Goal: Information Seeking & Learning: Learn about a topic

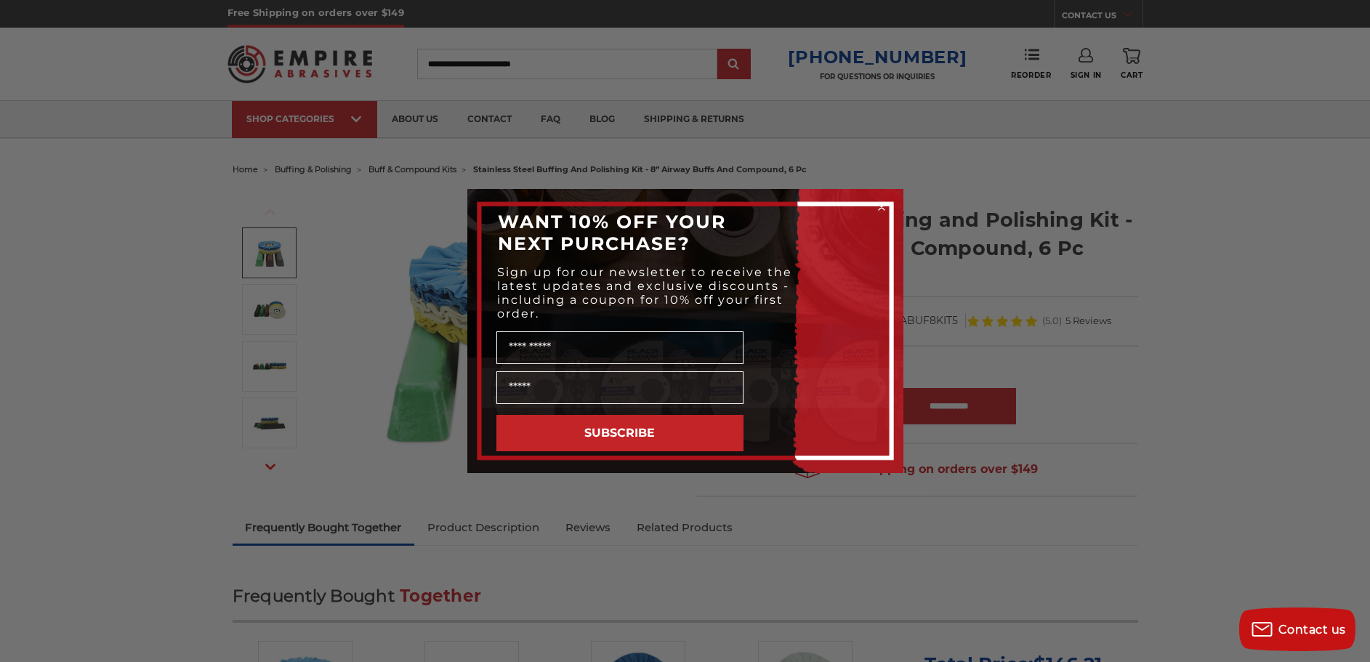
click at [47, 220] on div "Close dialog WANT 10% OFF YOUR NEXT PURCHASE? Sign up for our newsletter to rec…" at bounding box center [685, 331] width 1370 height 662
click at [475, 56] on div "Close dialog WANT 10% OFF YOUR NEXT PURCHASE? Sign up for our newsletter to rec…" at bounding box center [685, 331] width 1370 height 662
click at [883, 206] on icon "Close dialog" at bounding box center [882, 207] width 6 height 6
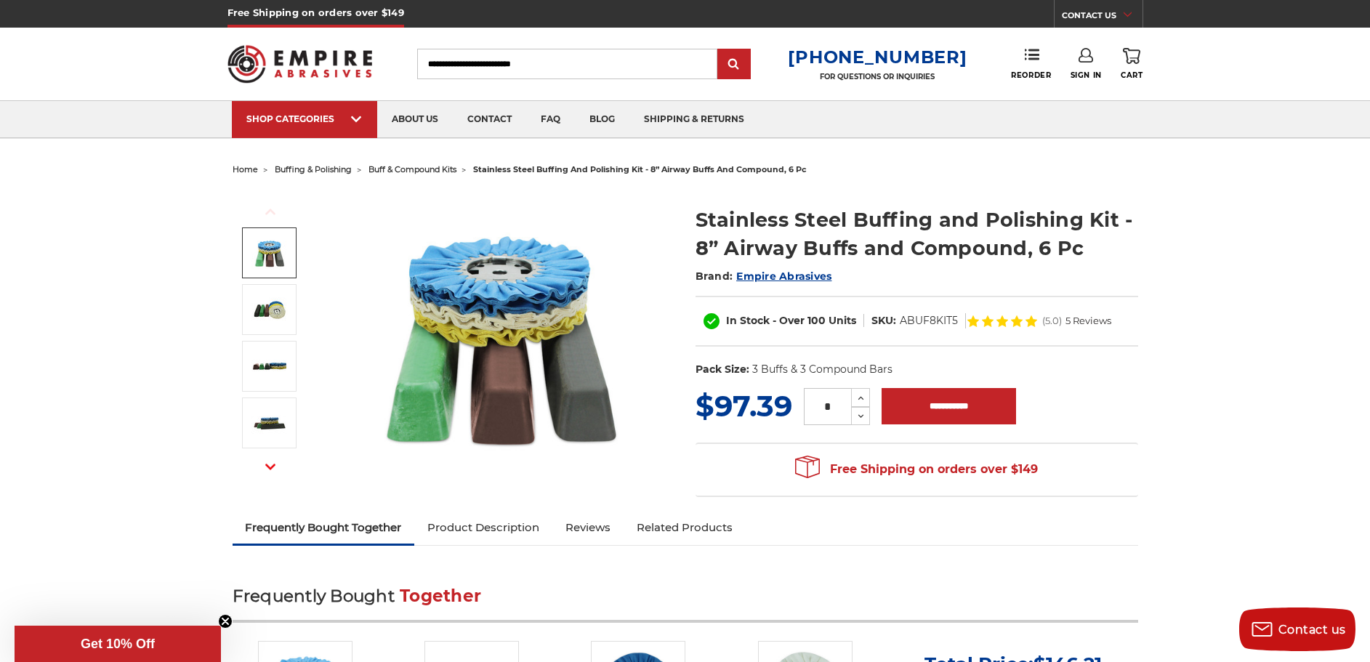
click at [593, 67] on input "Search" at bounding box center [567, 64] width 300 height 31
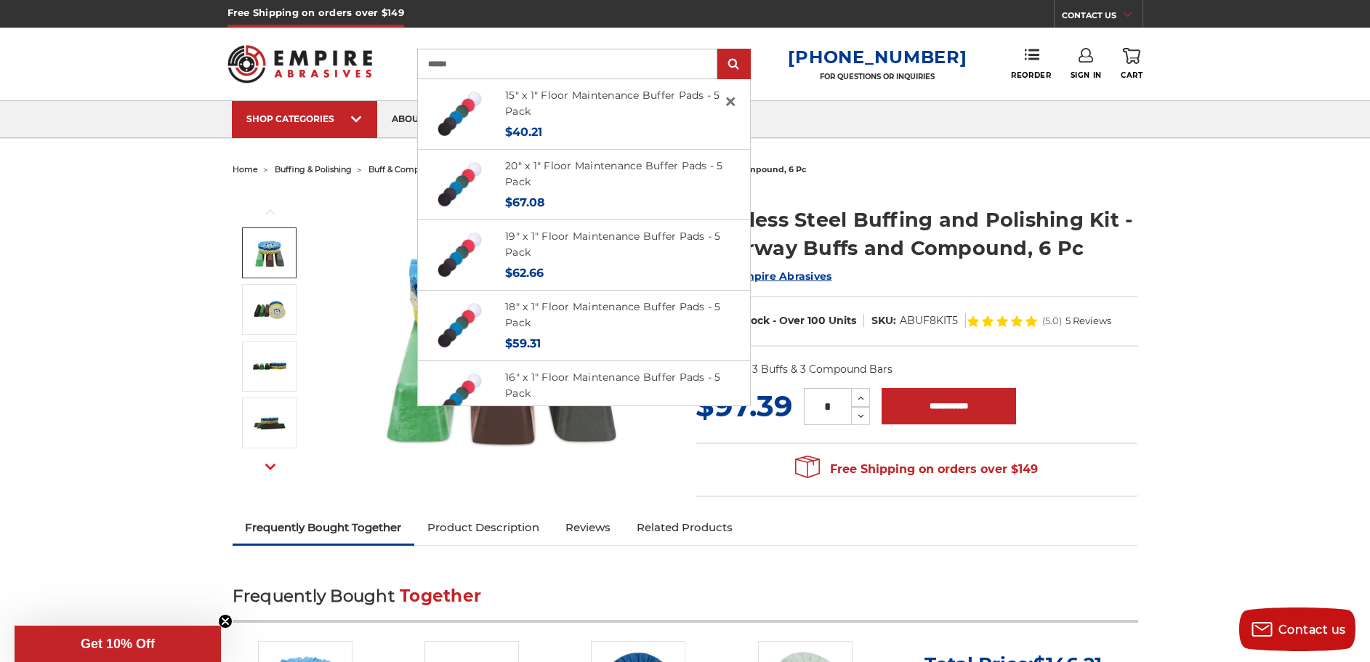
type input "******"
click at [720, 50] on input "submit" at bounding box center [734, 64] width 29 height 29
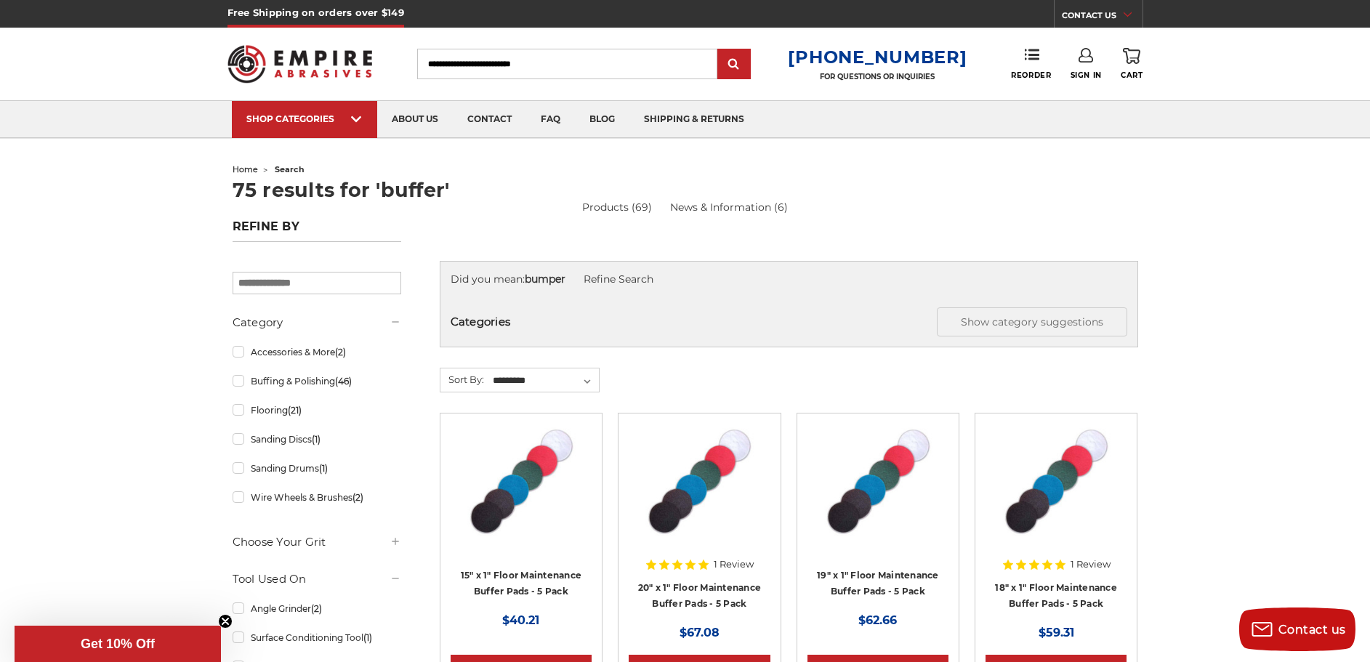
click at [593, 63] on input "Search" at bounding box center [567, 64] width 300 height 31
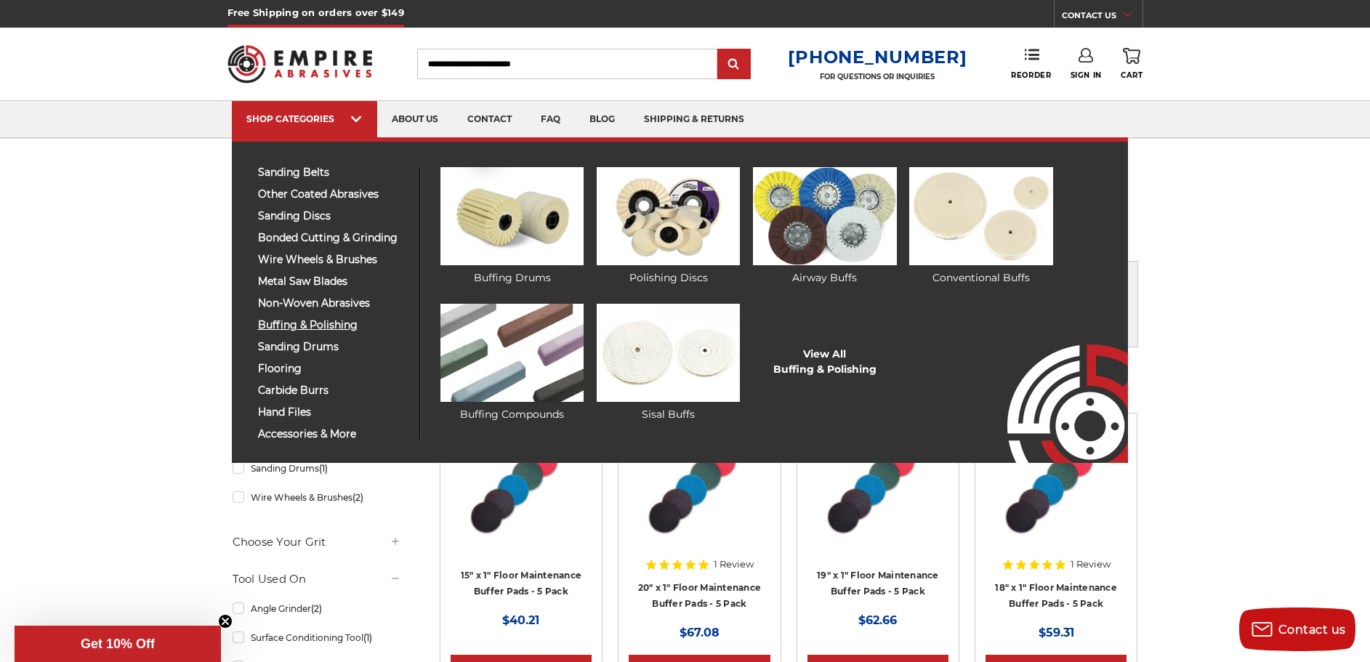
click at [313, 326] on span "buffing & polishing" at bounding box center [333, 325] width 150 height 11
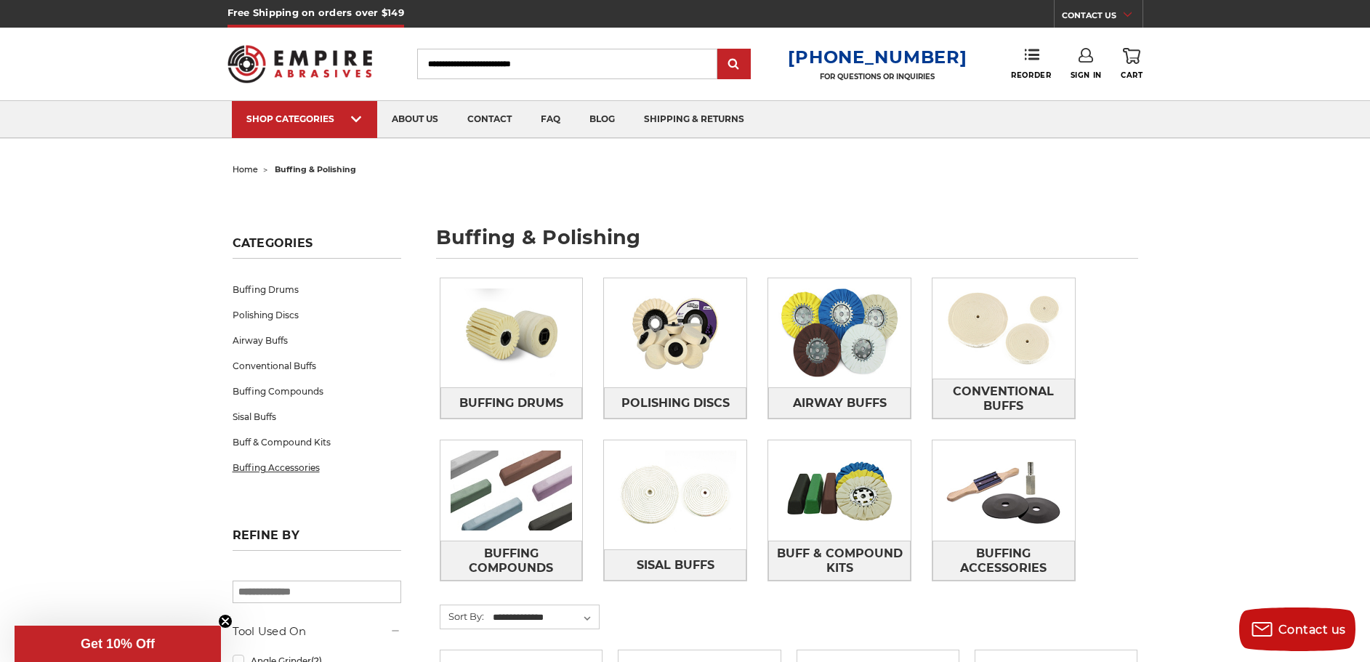
click at [304, 465] on link "Buffing Accessories" at bounding box center [317, 467] width 169 height 25
